Goal: Task Accomplishment & Management: Manage account settings

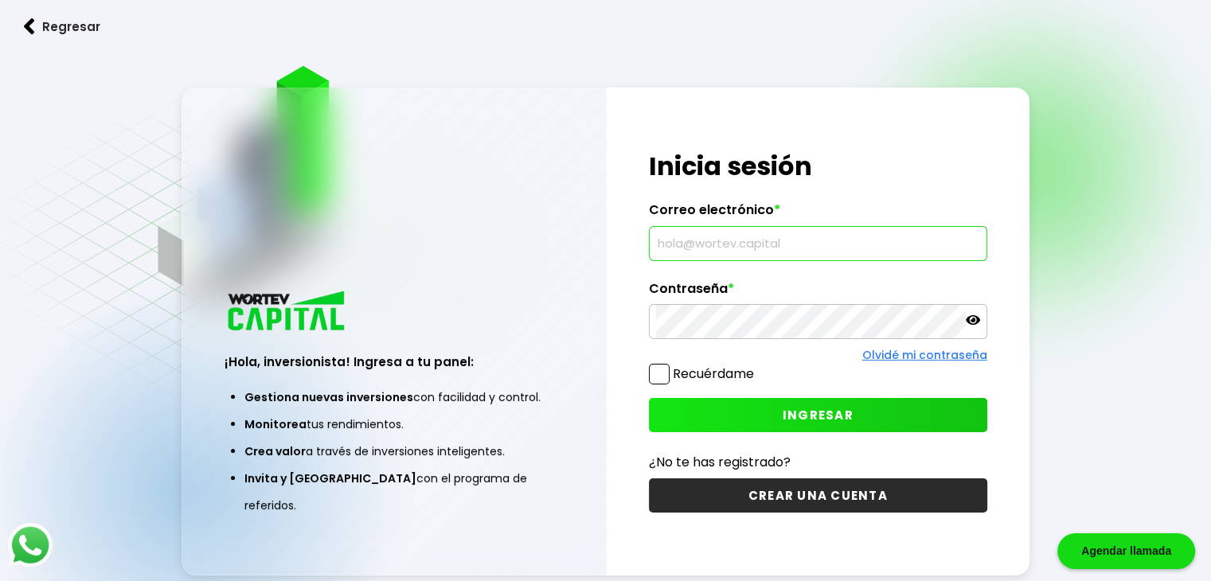
click at [714, 242] on input "text" at bounding box center [818, 243] width 324 height 33
type input "[EMAIL_ADDRESS][DOMAIN_NAME]"
click at [818, 418] on span "INGRESAR" at bounding box center [818, 415] width 71 height 17
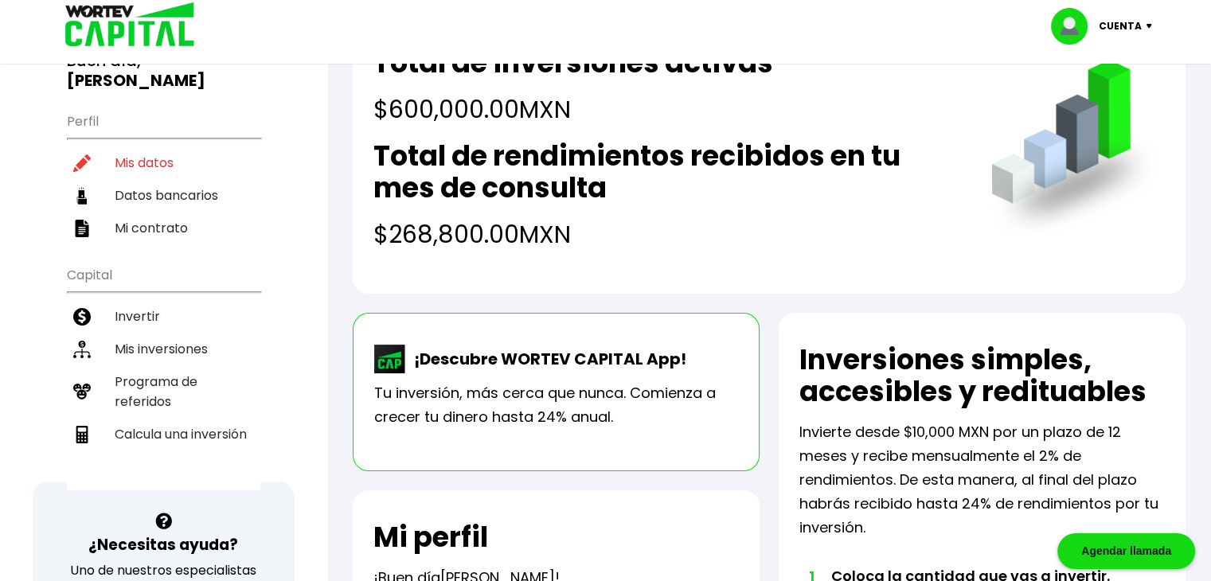
scroll to position [16, 0]
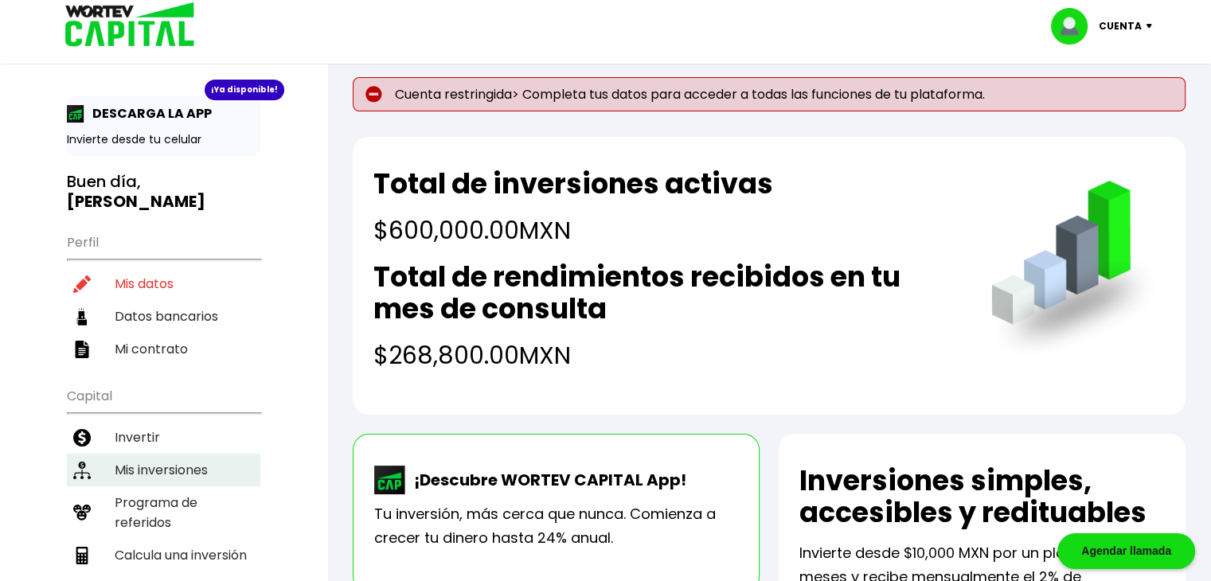
click at [162, 454] on li "Mis inversiones" at bounding box center [163, 470] width 193 height 33
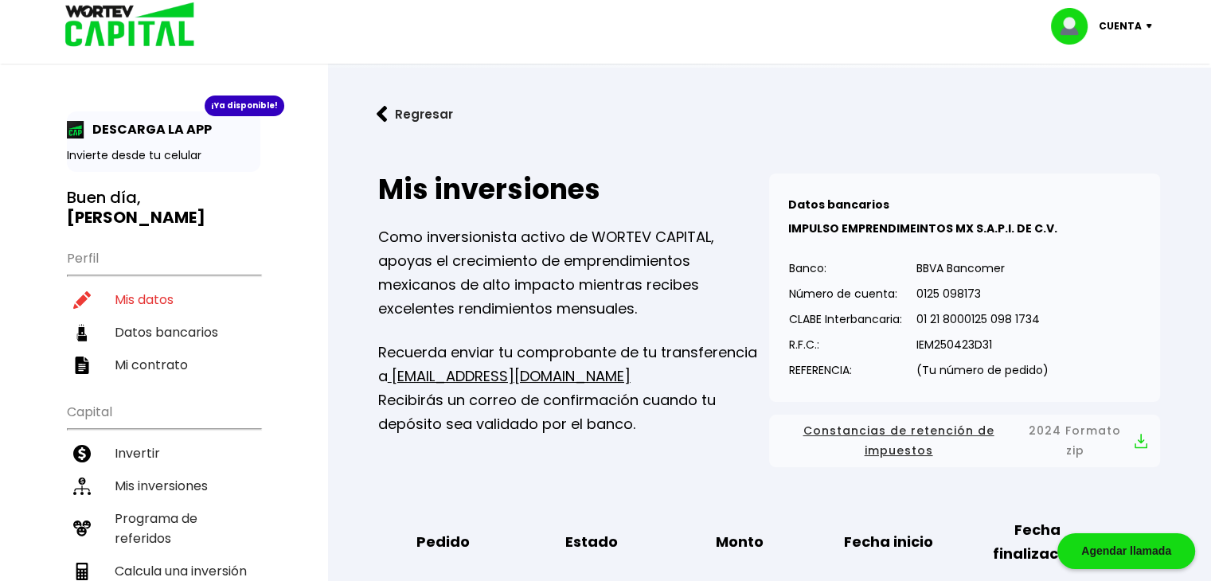
click at [1149, 21] on div "Cuenta" at bounding box center [1107, 26] width 112 height 37
click at [1090, 105] on li "Cerrar sesión" at bounding box center [1103, 106] width 127 height 33
